Goal: Navigation & Orientation: Find specific page/section

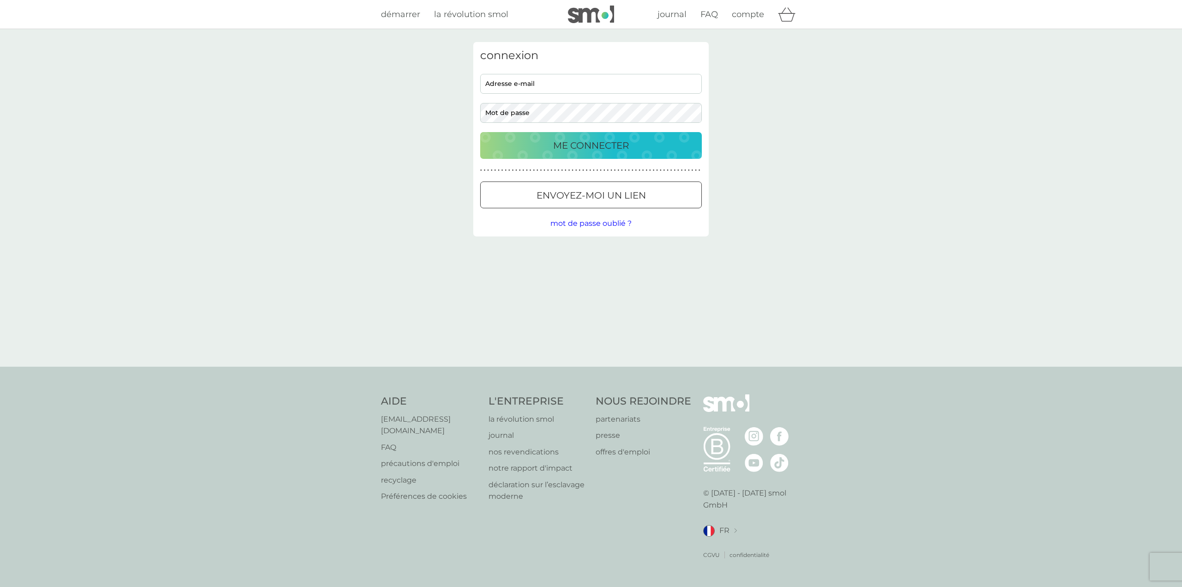
type input "bens.samir@gmail.com"
click at [594, 147] on p "ME CONNECTER" at bounding box center [591, 145] width 76 height 15
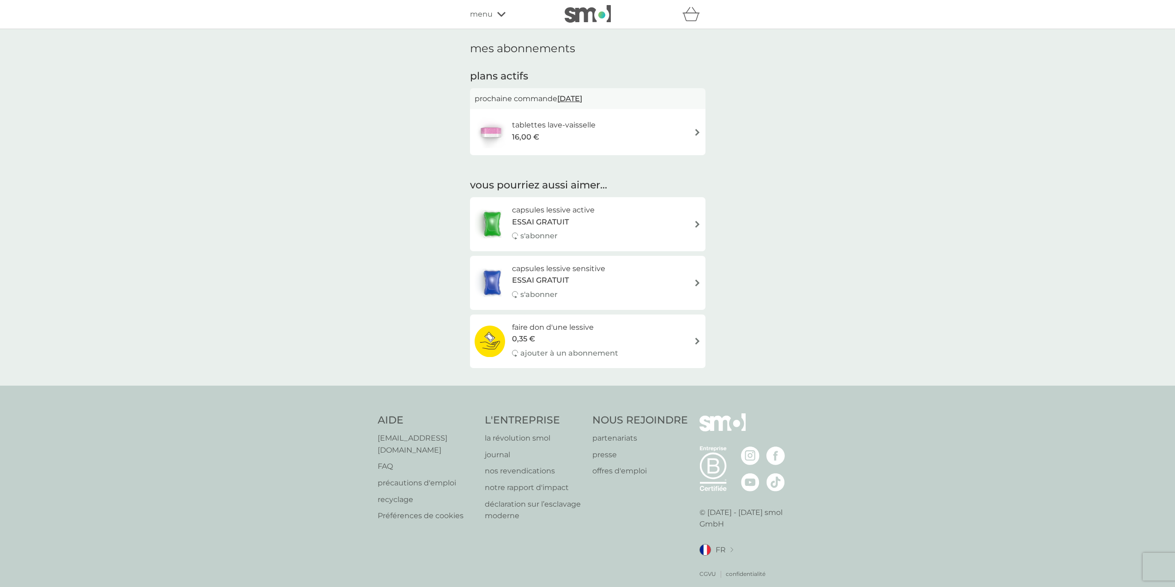
click at [531, 128] on h6 "tablettes lave-vaisselle" at bounding box center [554, 125] width 84 height 12
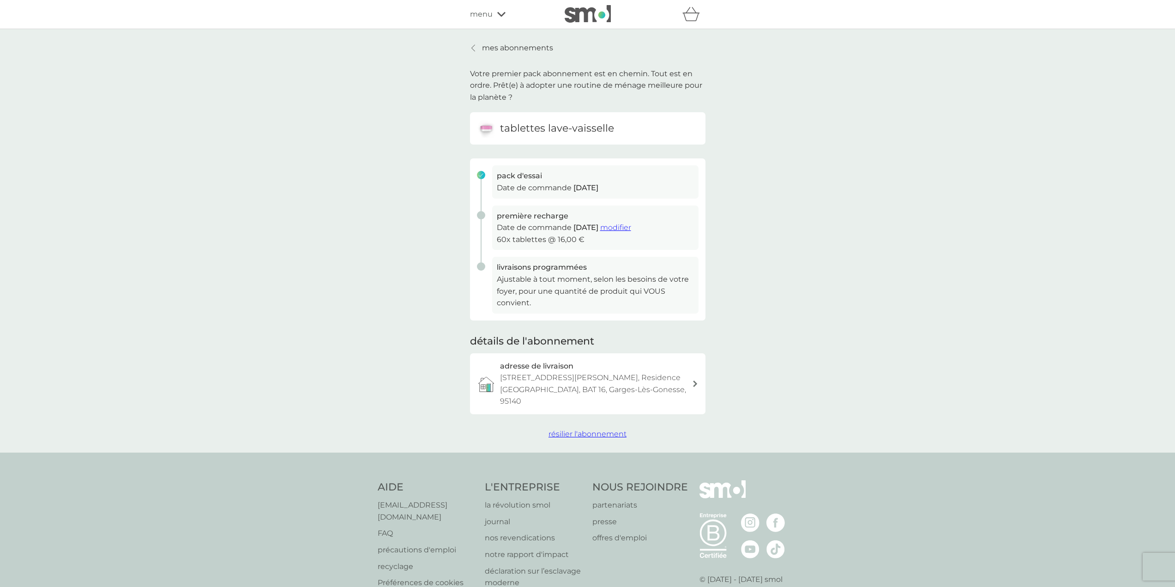
click at [490, 44] on p "mes abonnements" at bounding box center [517, 48] width 71 height 12
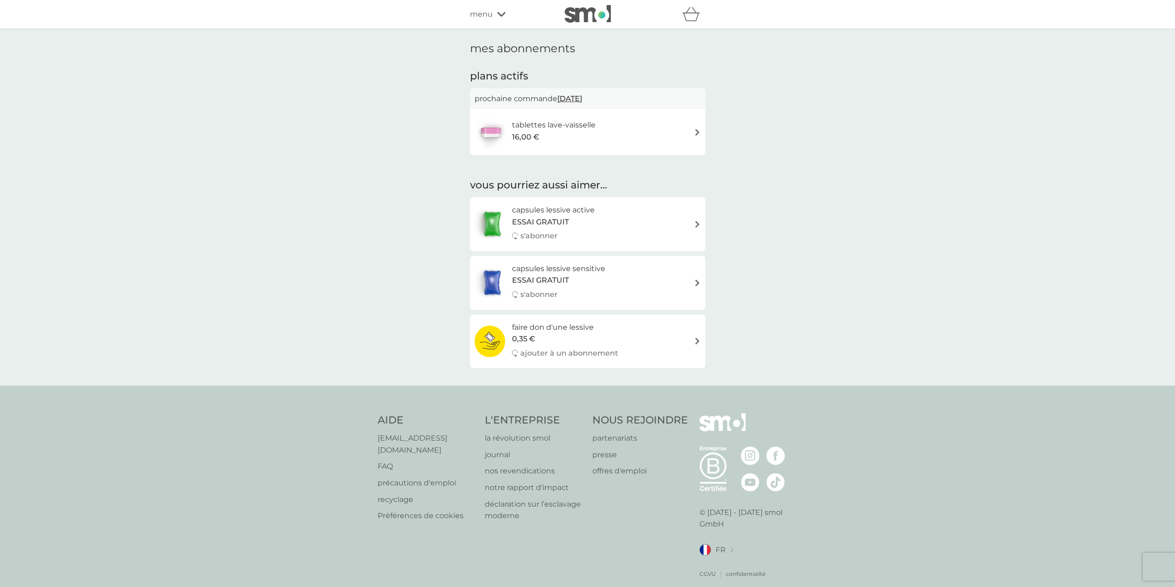
click at [493, 7] on div "parrainer vos amis pour faire des économies smol impact smol shop mes abonnemen…" at bounding box center [587, 14] width 1175 height 29
click at [487, 15] on span "menu" at bounding box center [481, 14] width 23 height 12
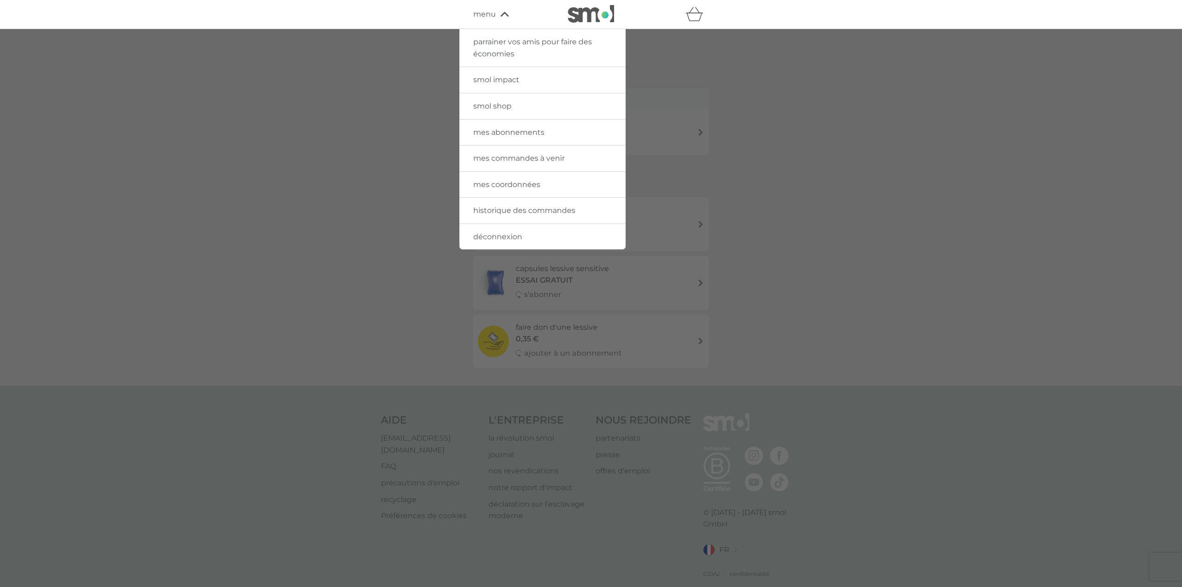
click at [506, 151] on link "mes commandes à venir" at bounding box center [542, 158] width 166 height 26
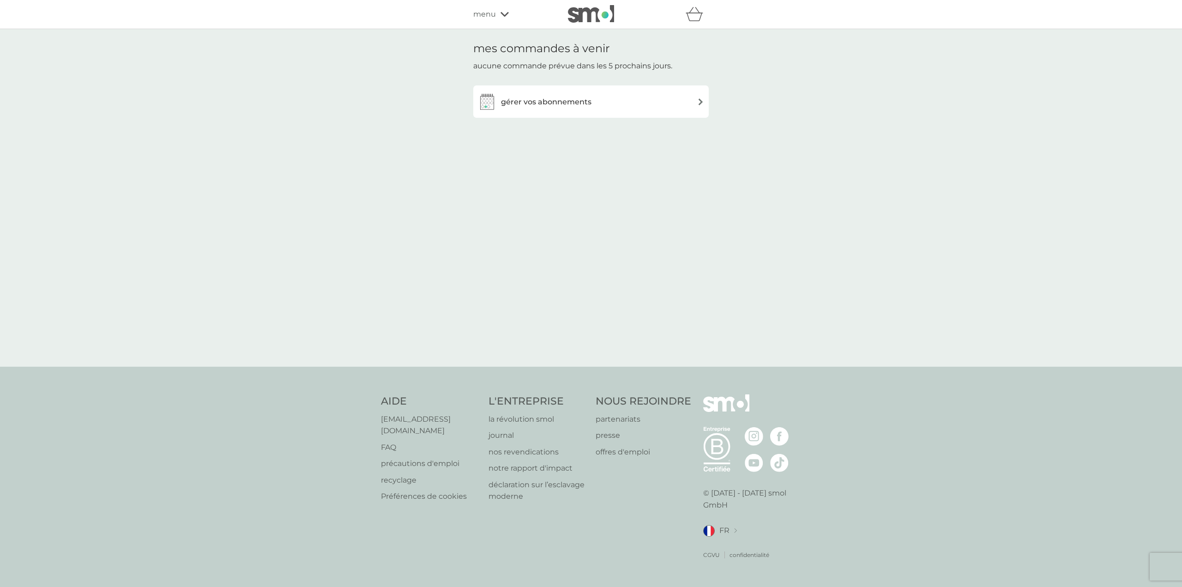
click at [405, 429] on p "[EMAIL_ADDRESS][DOMAIN_NAME]" at bounding box center [430, 425] width 98 height 24
click at [448, 143] on div "mes commandes à venir aucune commande prévue dans les 5 prochains jours. gérer …" at bounding box center [591, 198] width 1182 height 338
click at [491, 13] on span "menu" at bounding box center [484, 14] width 23 height 12
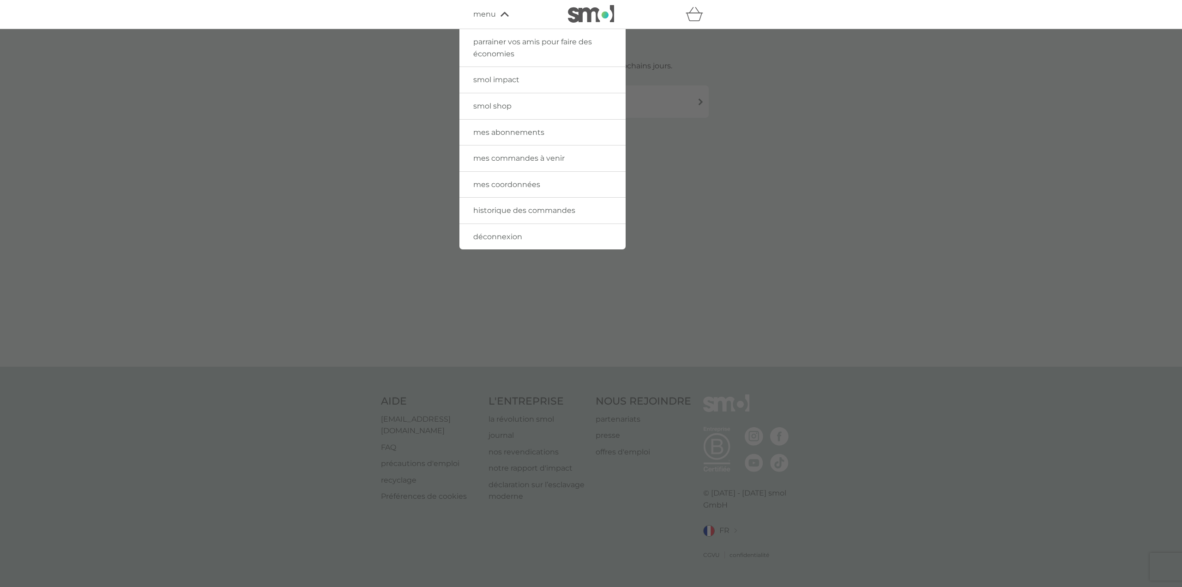
click at [495, 108] on span "smol shop" at bounding box center [492, 106] width 38 height 9
